Goal: Information Seeking & Learning: Learn about a topic

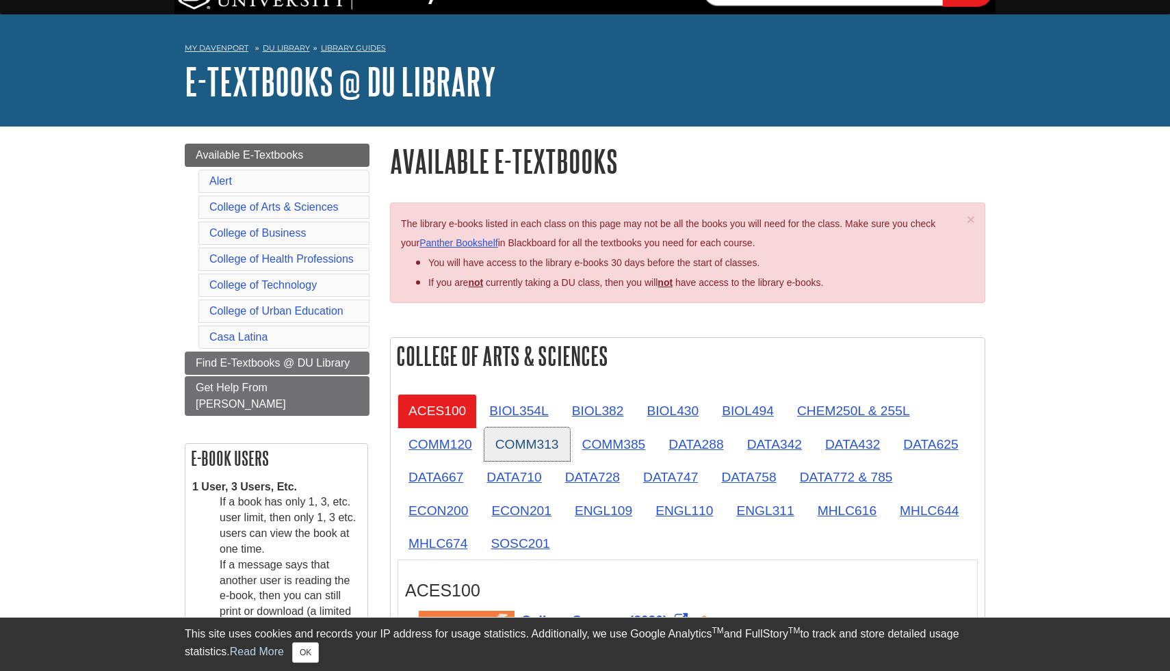
scroll to position [29, 0]
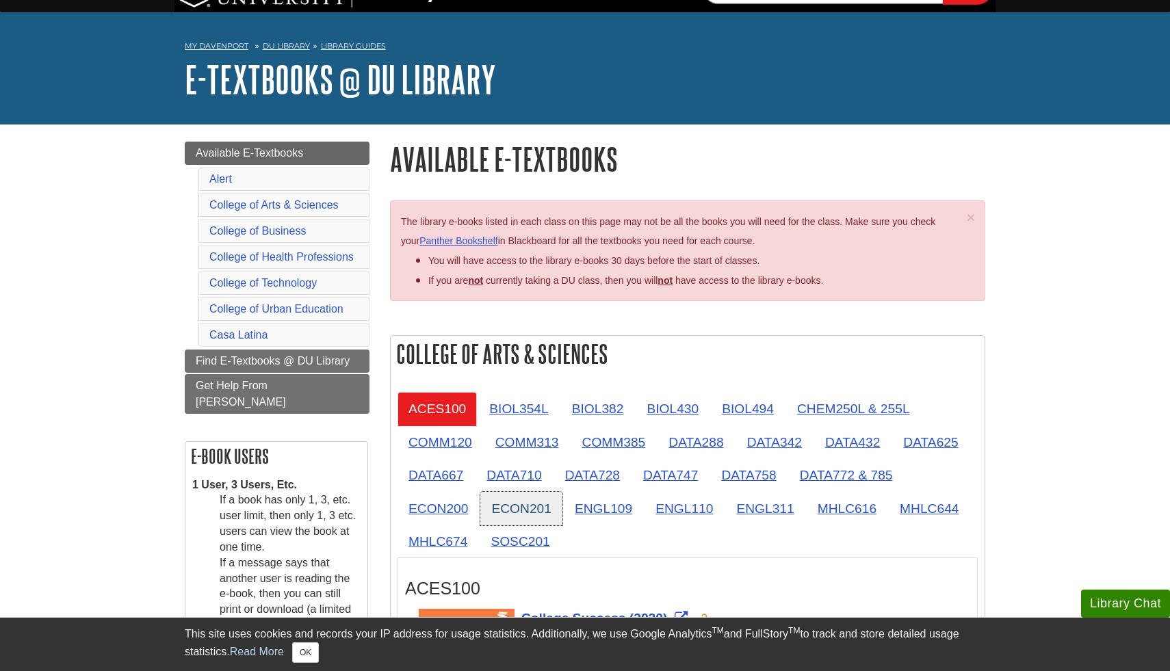
click at [522, 524] on link "ECON201" at bounding box center [520, 509] width 81 height 34
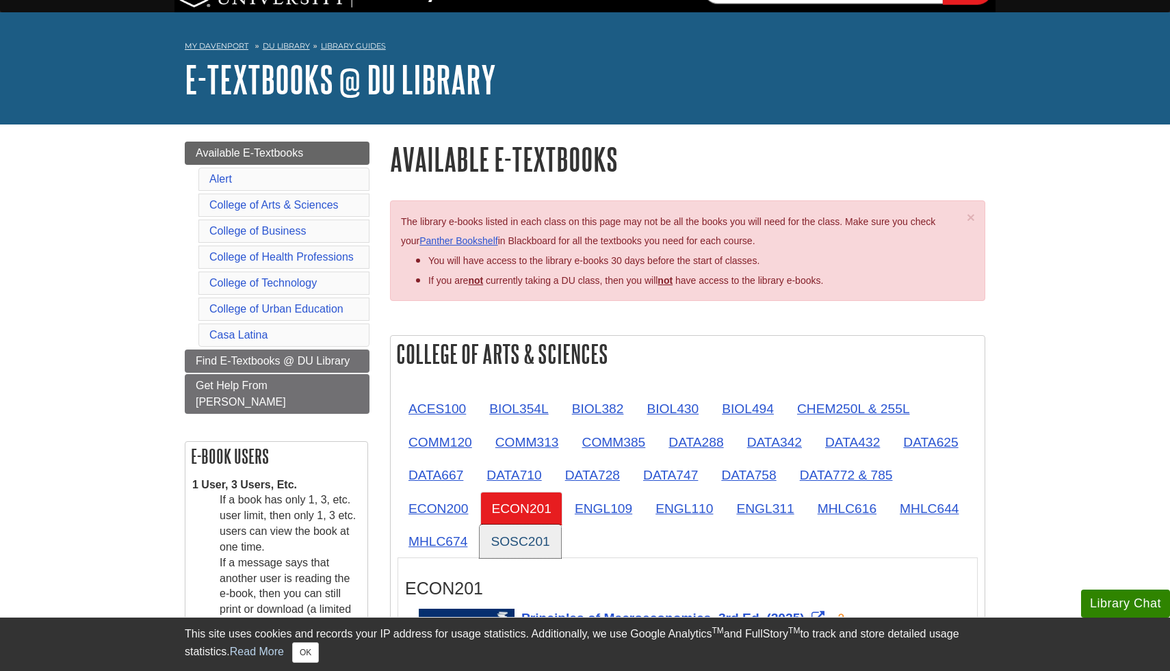
click at [522, 544] on link "SOSC201" at bounding box center [520, 542] width 81 height 34
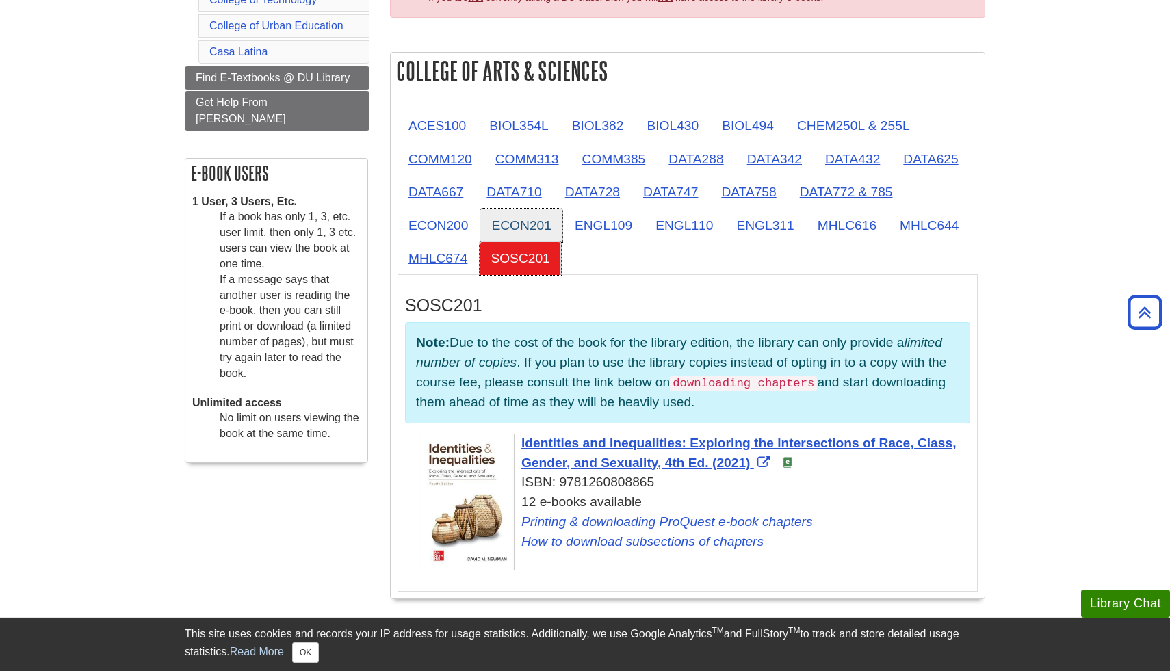
scroll to position [324, 0]
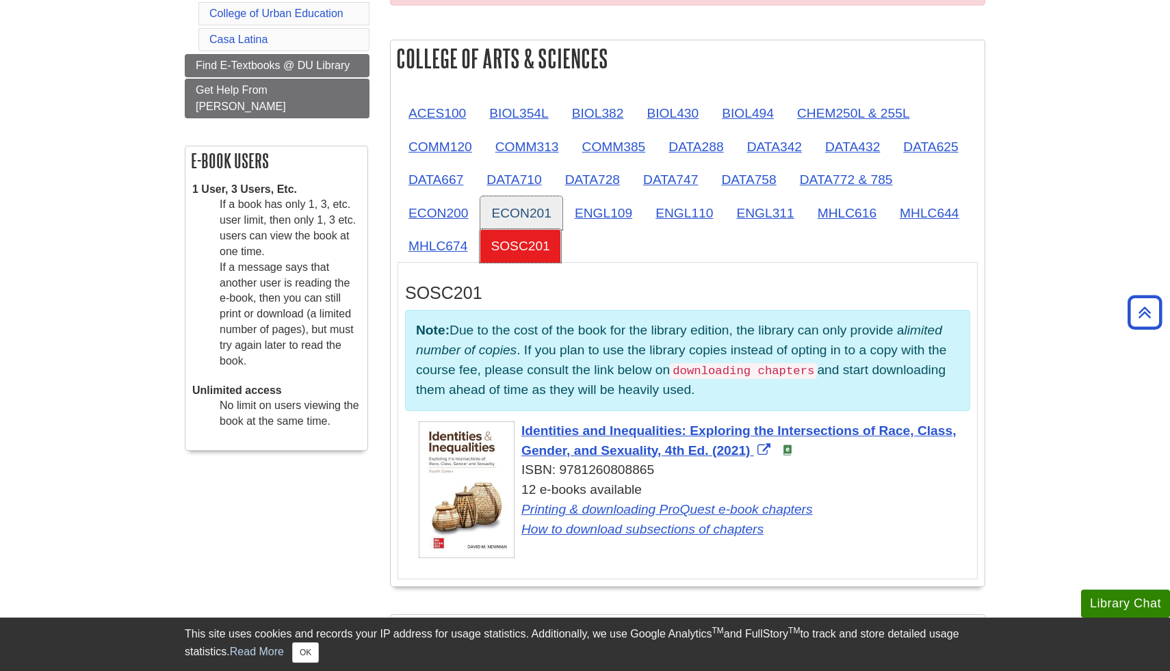
click at [535, 229] on ul "ACES100 BIOL354L BIOL382 BIOL430 BIOL494 CHEM250L & 255L COMM120 COMM313 COMM38…" at bounding box center [688, 179] width 580 height 166
click at [530, 218] on link "ECON201" at bounding box center [520, 213] width 81 height 34
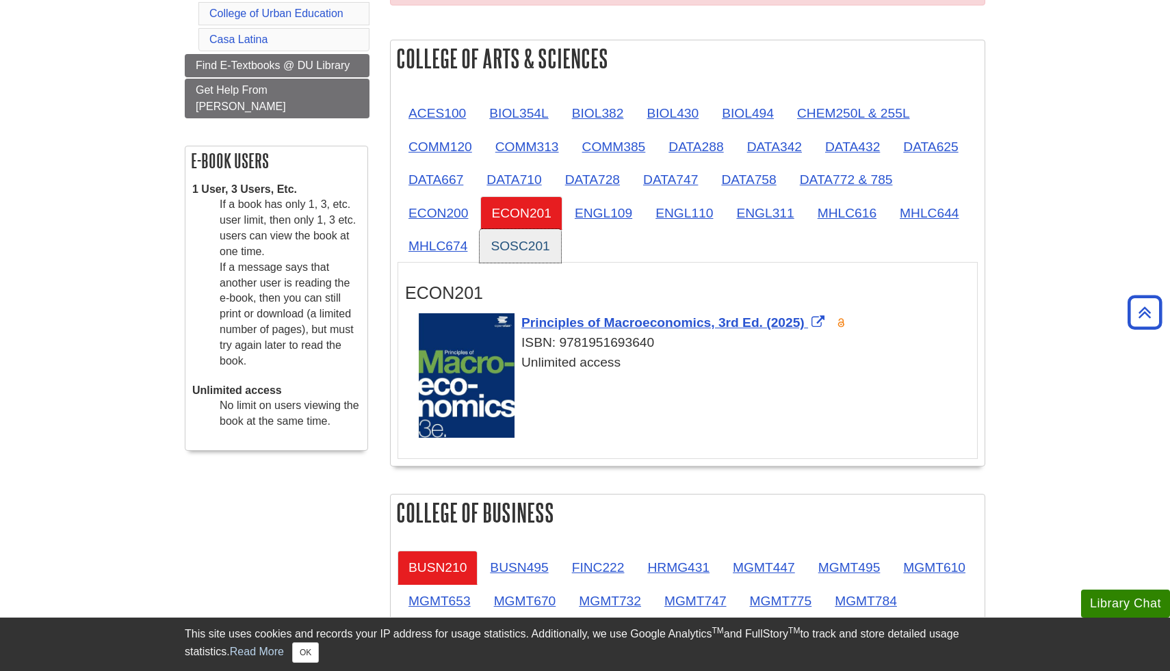
click at [527, 241] on link "SOSC201" at bounding box center [520, 246] width 81 height 34
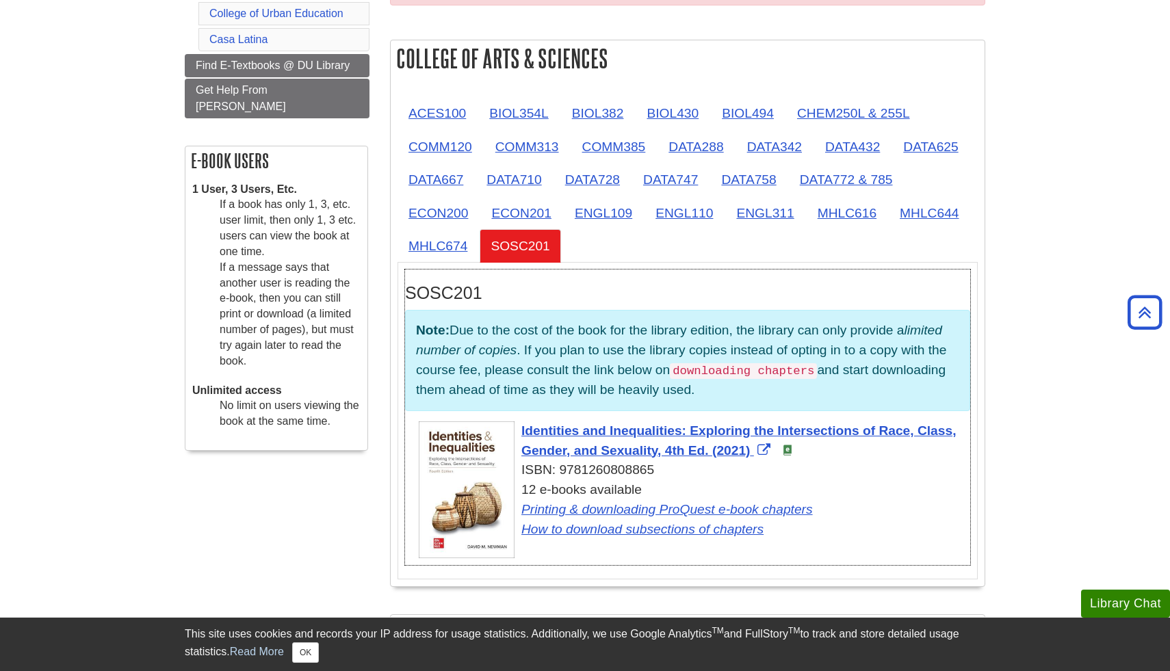
click at [567, 392] on p "Note: Due to the cost of the book for the library edition, the library can only…" at bounding box center [687, 360] width 565 height 101
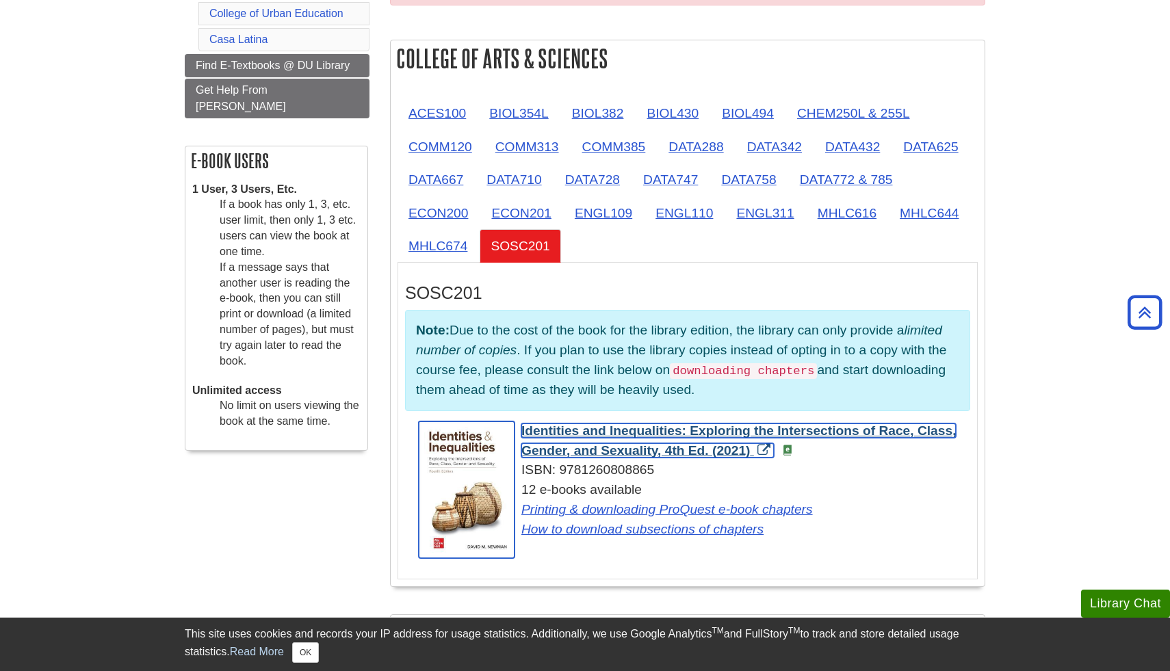
click at [567, 450] on span "Identities and Inequalities: Exploring the Intersections of Race, Class, Gender…" at bounding box center [738, 441] width 435 height 34
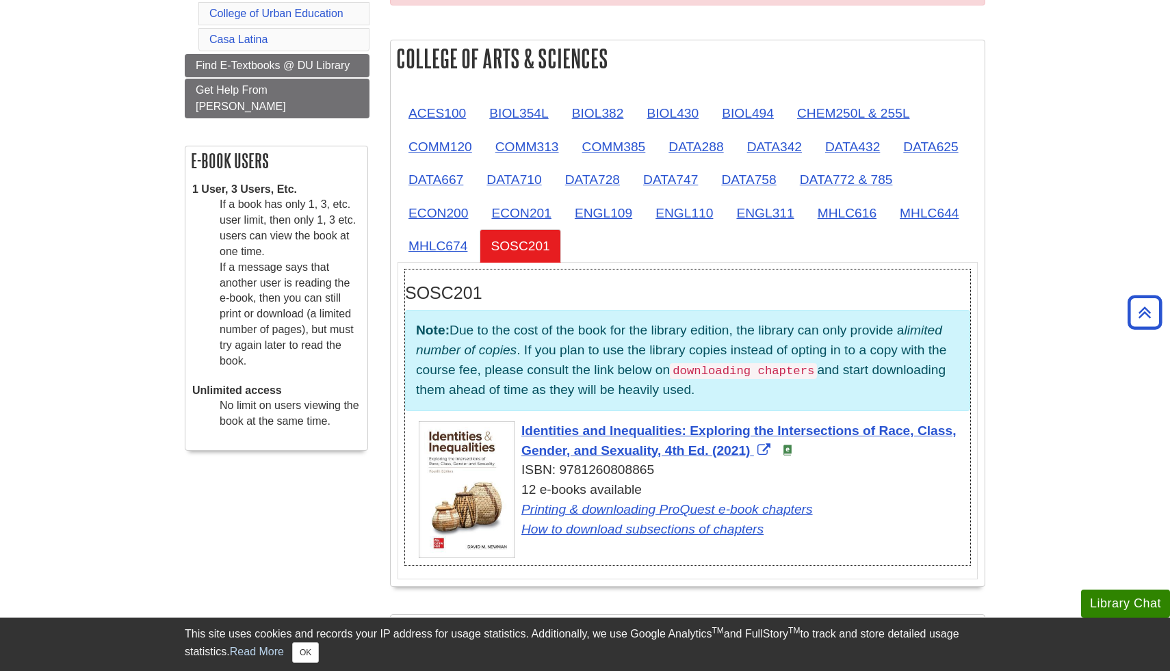
click at [545, 440] on div "Identities and Inequalities: Exploring the Intersections of Race, Class, Gender…" at bounding box center [695, 481] width 552 height 118
click at [562, 361] on p "Note: Due to the cost of the book for the library edition, the library can only…" at bounding box center [687, 360] width 565 height 101
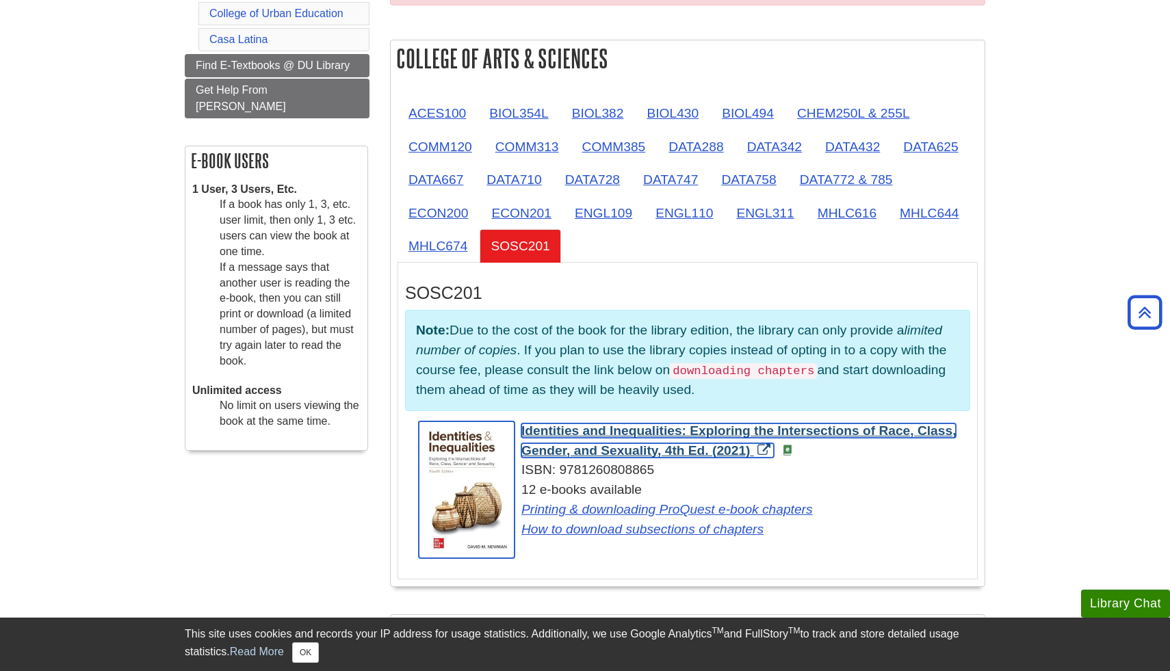
click at [561, 448] on span "Identities and Inequalities: Exploring the Intersections of Race, Class, Gender…" at bounding box center [738, 441] width 435 height 34
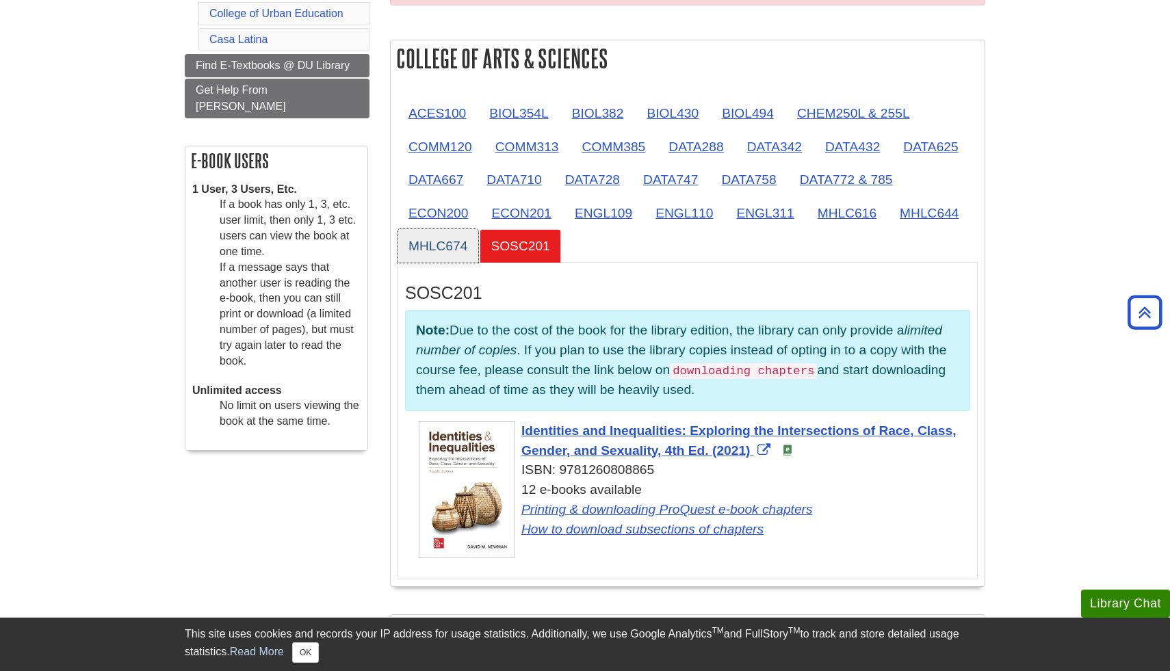
click at [436, 256] on link "MHLC674" at bounding box center [438, 246] width 81 height 34
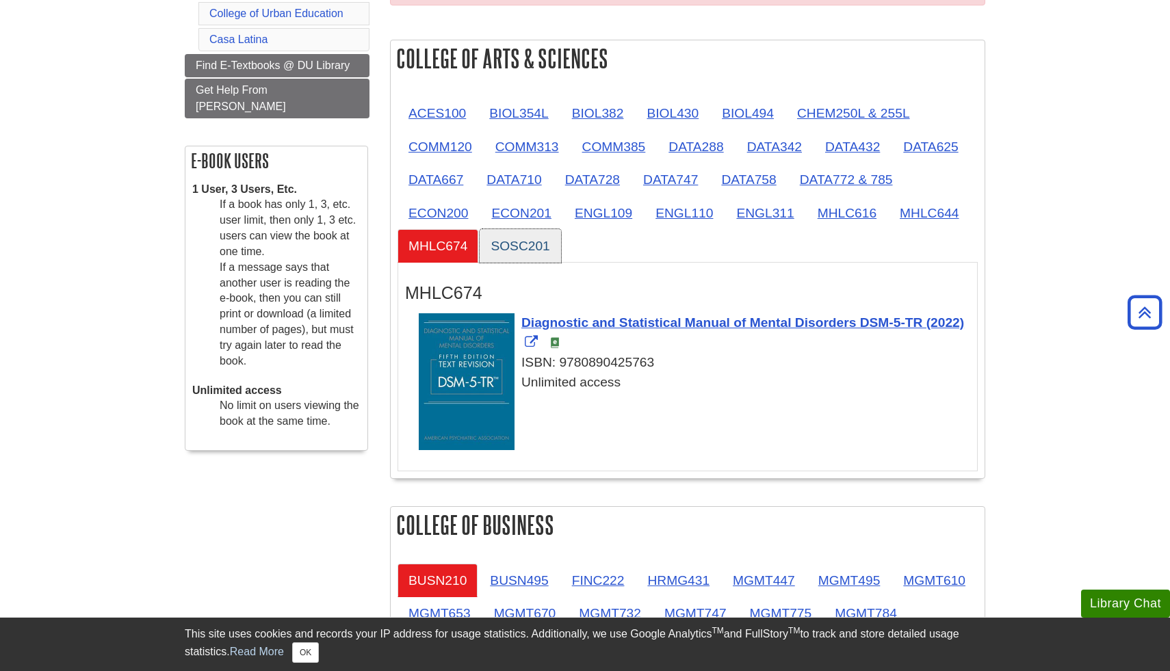
click at [511, 248] on link "SOSC201" at bounding box center [520, 246] width 81 height 34
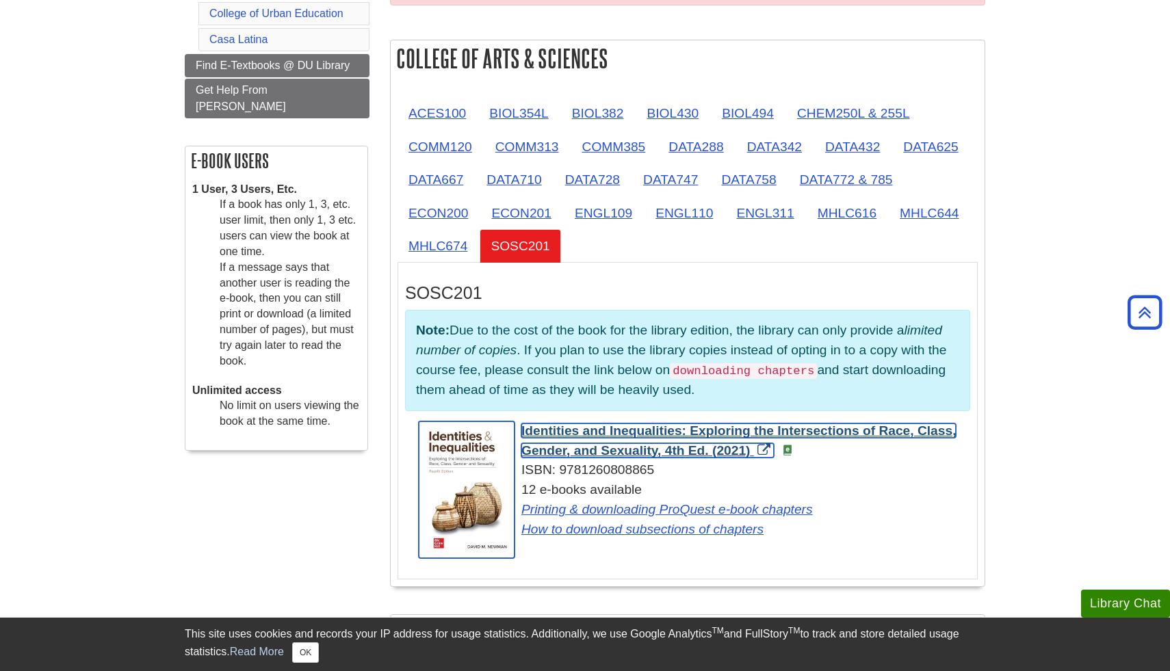
click at [580, 446] on span "Identities and Inequalities: Exploring the Intersections of Race, Class, Gender…" at bounding box center [738, 441] width 435 height 34
